Goal: Task Accomplishment & Management: Use online tool/utility

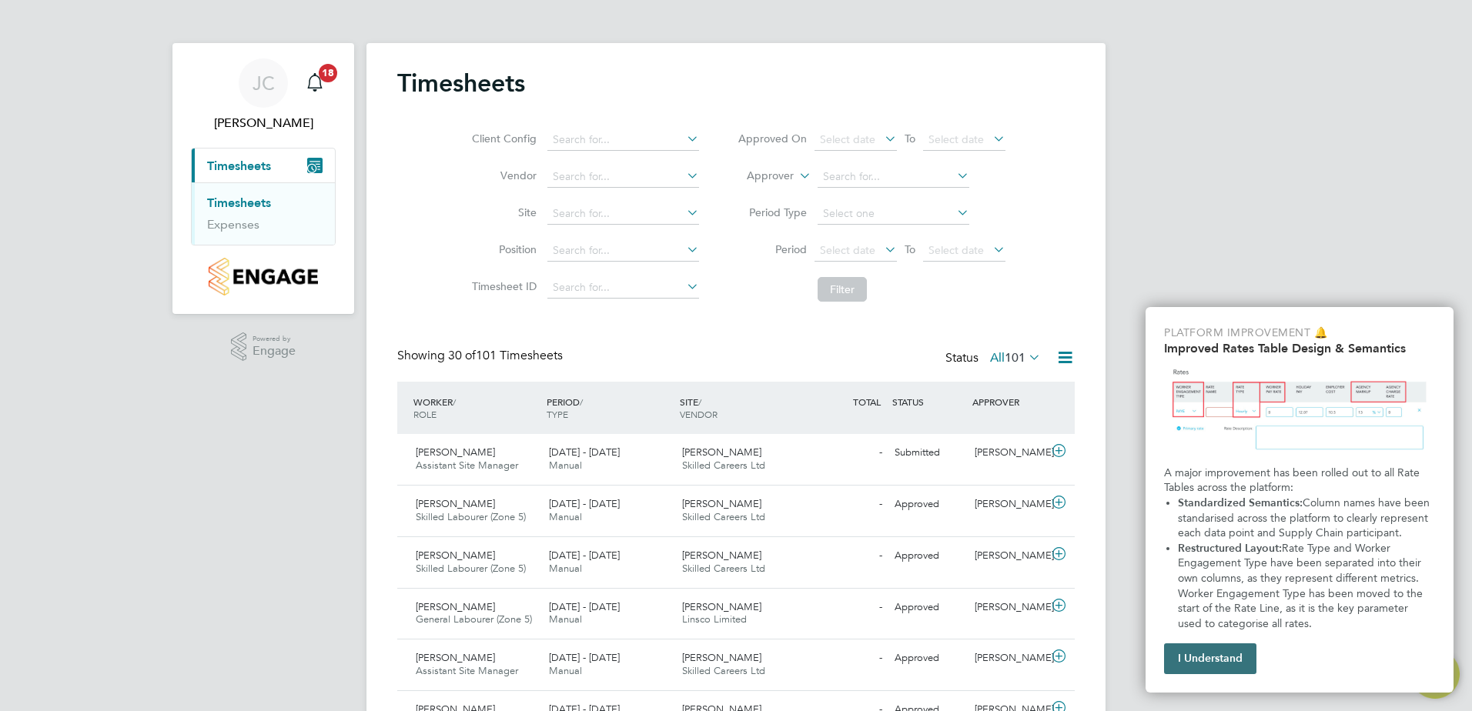
click at [1224, 645] on button "I Understand" at bounding box center [1210, 659] width 92 height 31
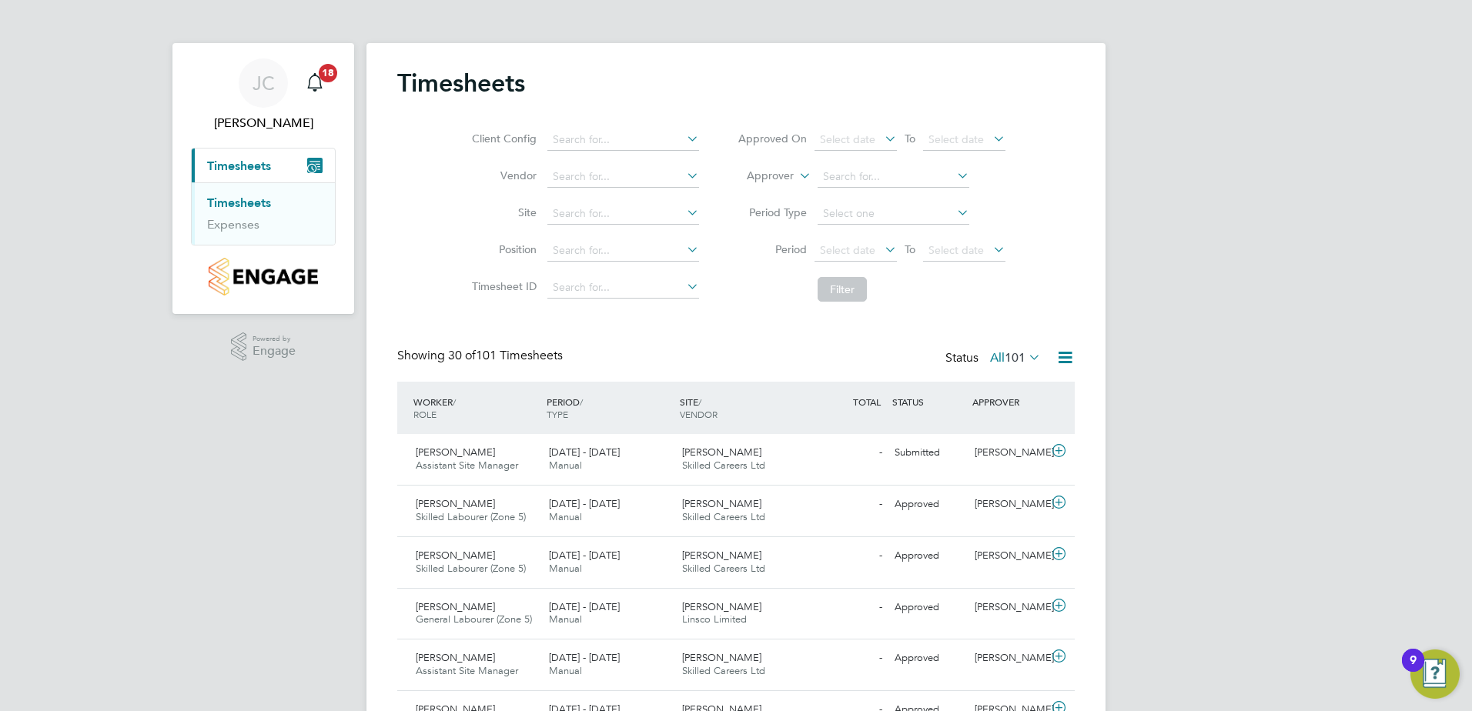
click at [1064, 457] on icon at bounding box center [1058, 451] width 19 height 12
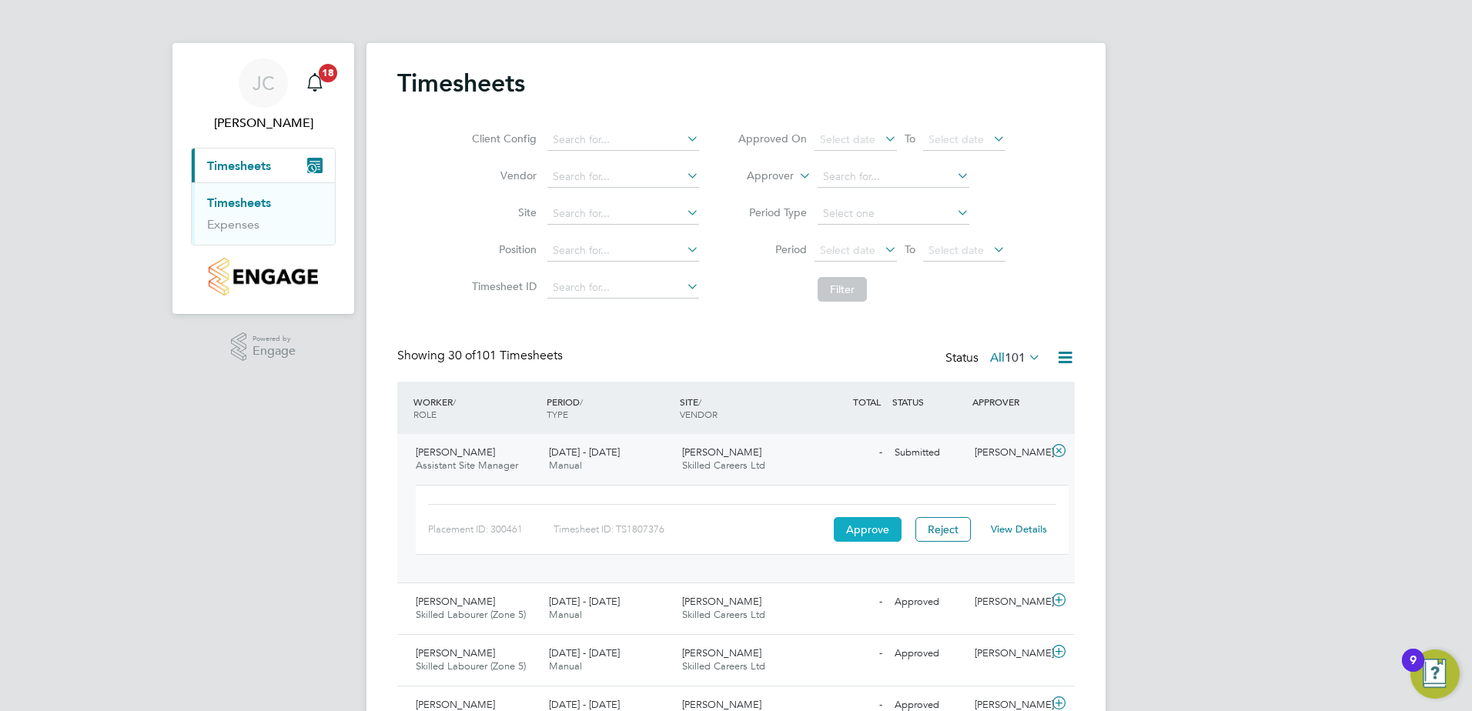
click at [856, 525] on button "Approve" at bounding box center [868, 529] width 68 height 25
click at [328, 95] on div "Main navigation" at bounding box center [314, 83] width 31 height 31
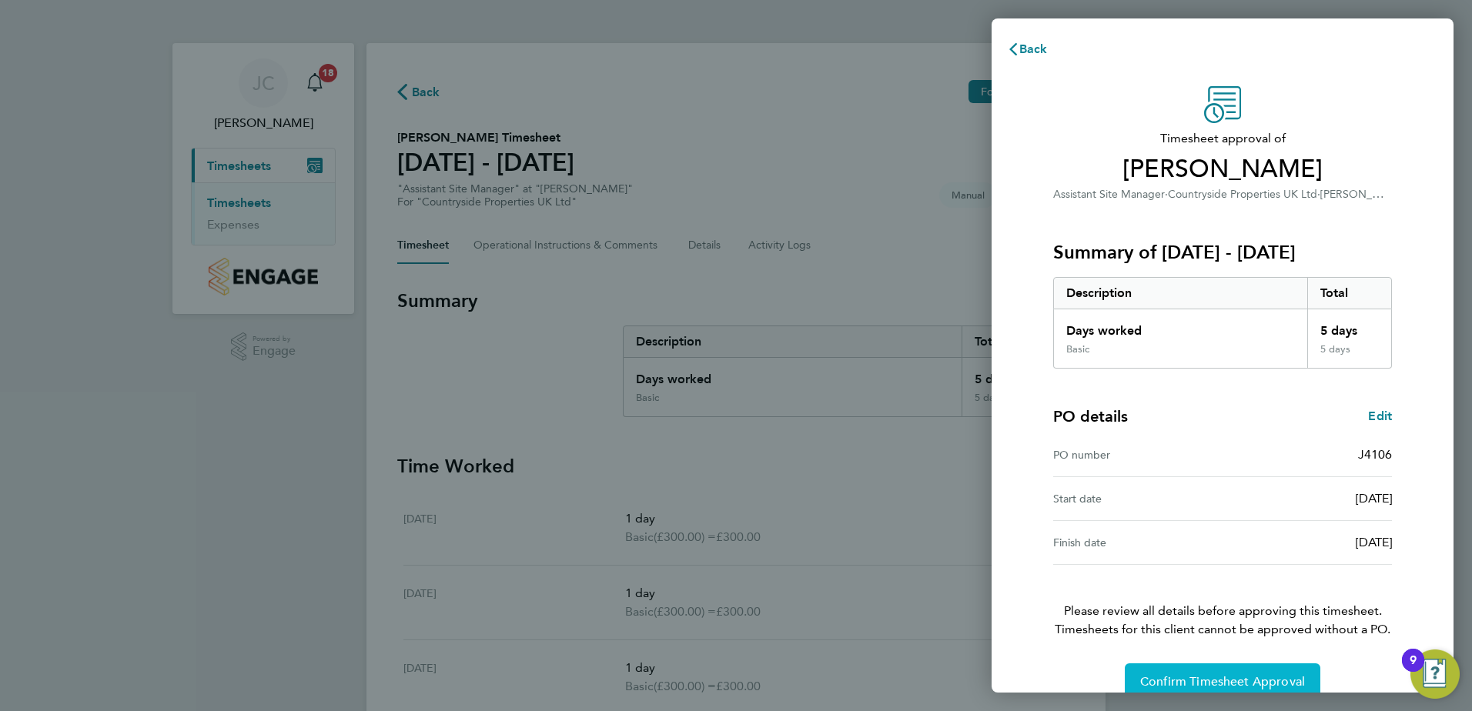
click at [1230, 677] on span "Confirm Timesheet Approval" at bounding box center [1222, 681] width 165 height 15
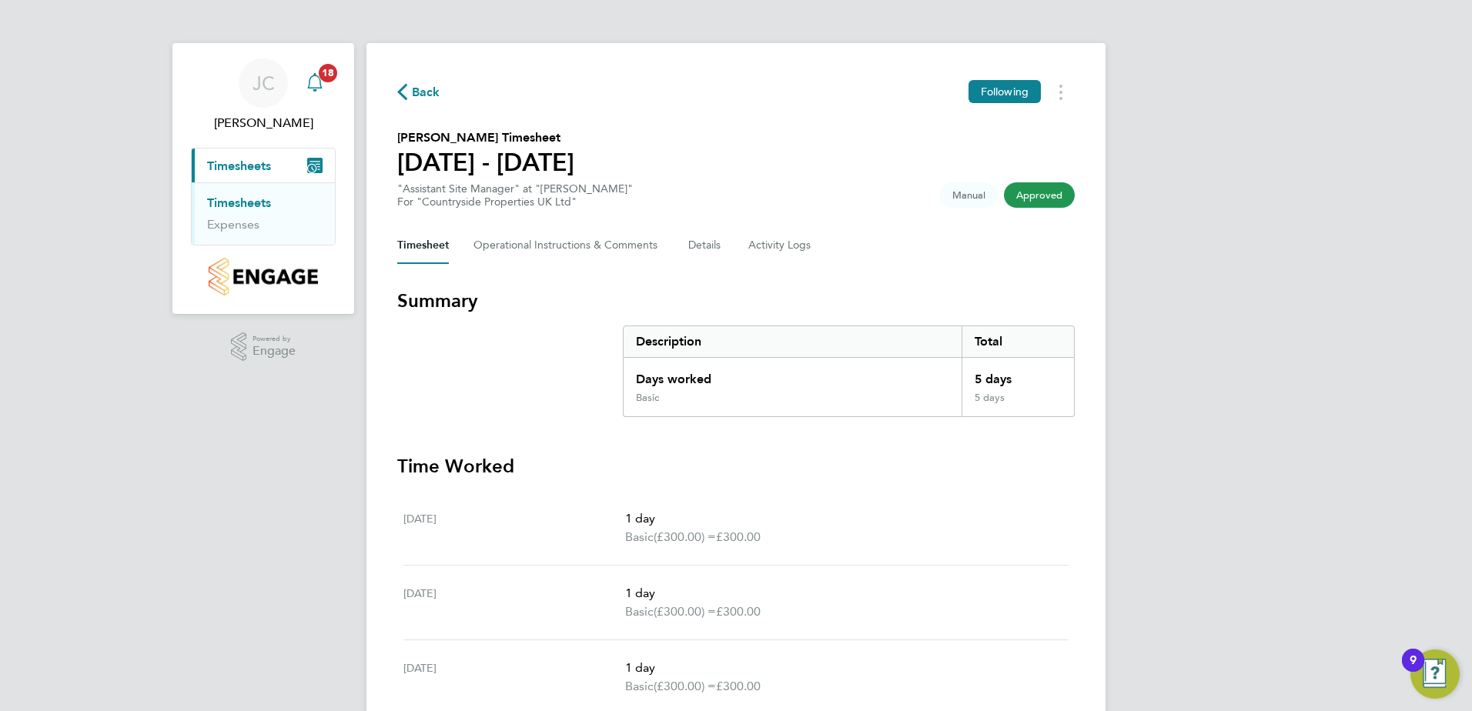
click at [319, 84] on icon "Main navigation" at bounding box center [315, 82] width 18 height 18
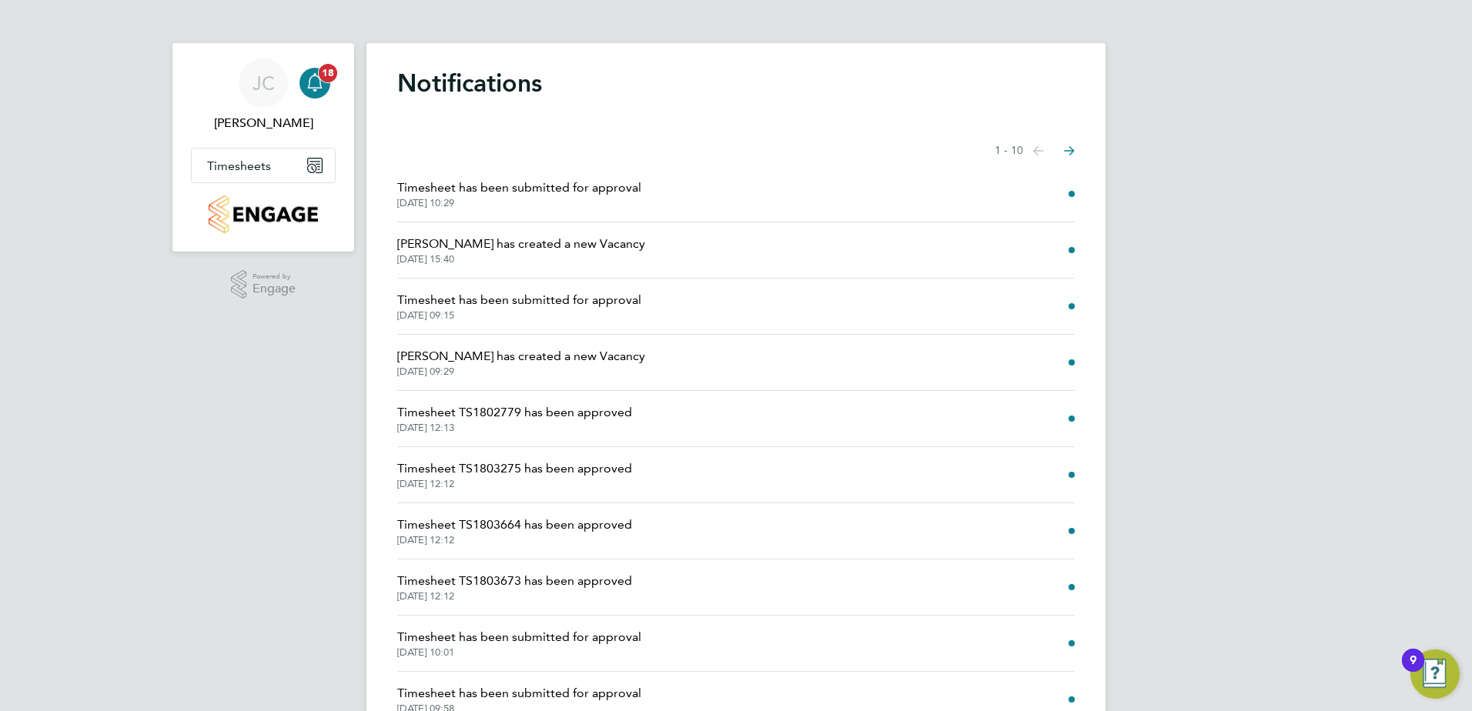
click at [319, 84] on icon "Main navigation" at bounding box center [315, 82] width 18 height 18
